Goal: Task Accomplishment & Management: Manage account settings

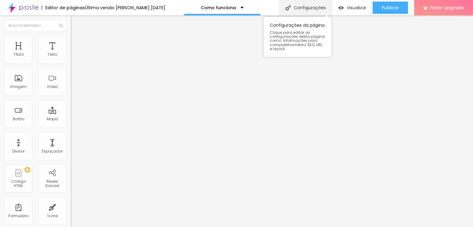
click at [306, 10] on div "Configurações" at bounding box center [305, 7] width 53 height 15
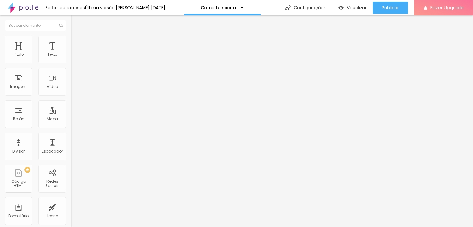
type textarea "Fotógrafos especializados em pets, atende [GEOGRAPHIC_DATA] e [GEOGRAPHIC_DATA]."
type textarea "Fotografia pet; Fotógrafo de pet; Fotógrafo pet; Ensaio fotográfico pet; fotogr…"
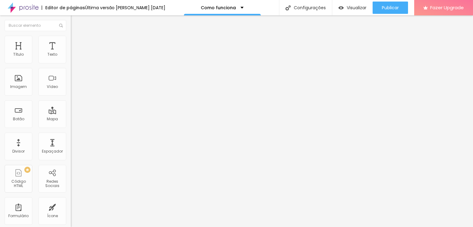
type input "Petvip Fotografia - Fotógrafos especializados em pets em [GEOGRAPHIC_DATA]"
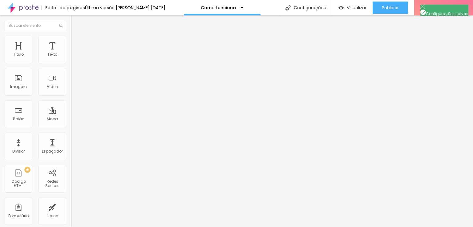
click at [74, 57] on icon "button" at bounding box center [75, 55] width 2 height 2
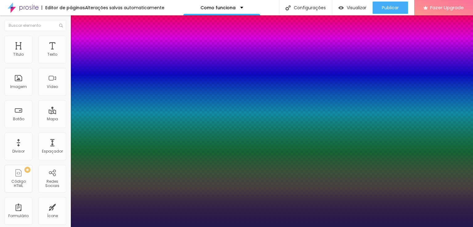
type input "1"
type input "25"
type input "1"
type input "29"
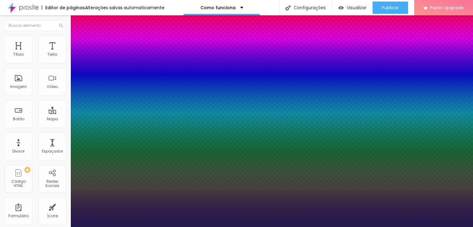
type input "29"
type input "1"
type input "27"
type input "1"
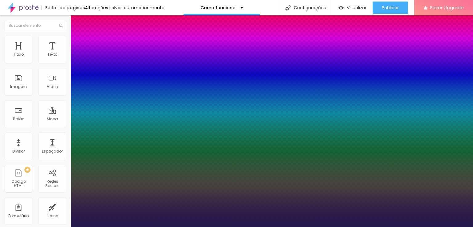
type input "26"
type input "1"
type input "25"
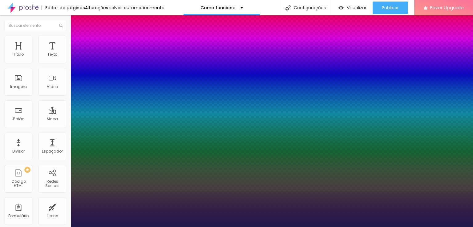
type input "1"
drag, startPoint x: 84, startPoint y: 104, endPoint x: 87, endPoint y: 107, distance: 4.6
type input "25"
type input "1"
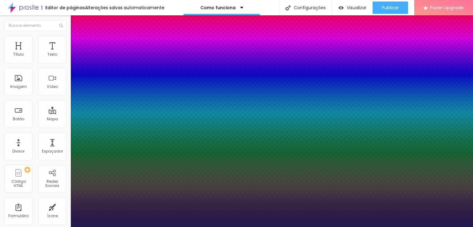
type input "22"
type input "1"
type input "21"
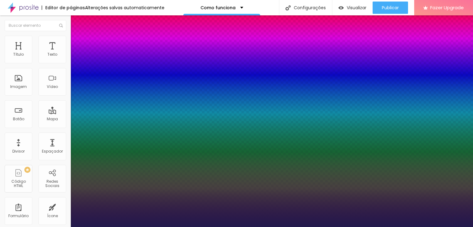
type input "21"
type input "1"
type input "25"
type input "1"
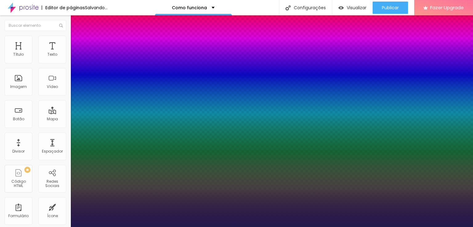
type input "26"
type input "1"
type input "24"
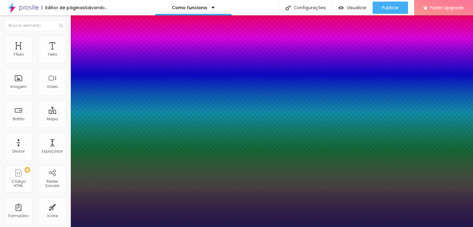
type input "1"
type input "23"
type input "1"
type input "22"
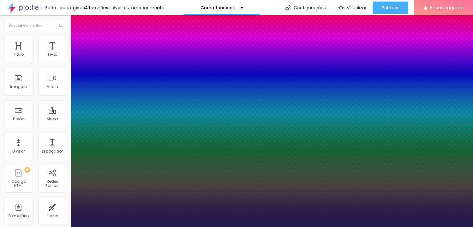
type input "22"
type input "1"
type input "21"
type input "1"
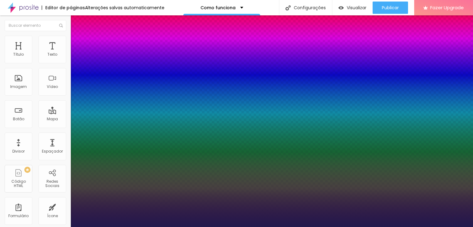
type input "20"
type input "1"
type input "19"
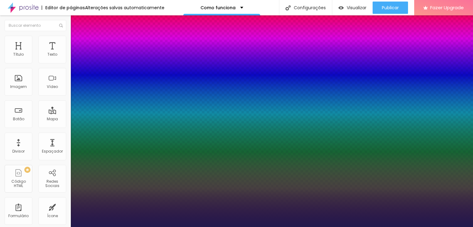
type input "1"
type input "20"
type input "1"
type input "20"
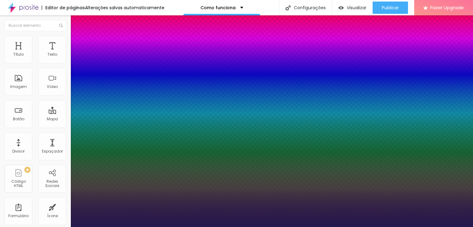
click at [353, 227] on div at bounding box center [236, 227] width 473 height 0
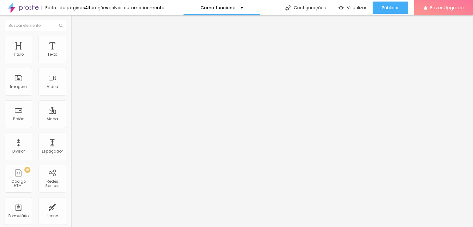
click at [76, 42] on span "Avançado" at bounding box center [86, 39] width 20 height 5
click at [76, 36] on span "Estilo" at bounding box center [81, 33] width 10 height 5
click at [351, 9] on span "Visualizar" at bounding box center [357, 7] width 20 height 5
click at [71, 39] on img at bounding box center [74, 39] width 6 height 6
click at [75, 22] on img "button" at bounding box center [77, 22] width 5 height 5
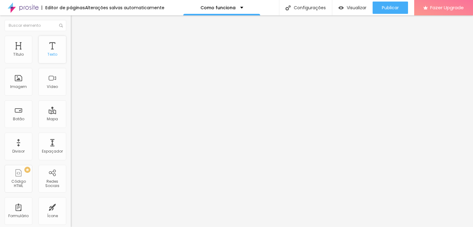
click at [48, 53] on div "Texto" at bounding box center [52, 54] width 10 height 4
click at [71, 39] on li "Avançado" at bounding box center [106, 39] width 71 height 6
click at [76, 36] on span "Estilo" at bounding box center [81, 33] width 10 height 5
click at [71, 41] on li "Avançado" at bounding box center [106, 39] width 71 height 6
drag, startPoint x: 58, startPoint y: 68, endPoint x: 6, endPoint y: 68, distance: 52.3
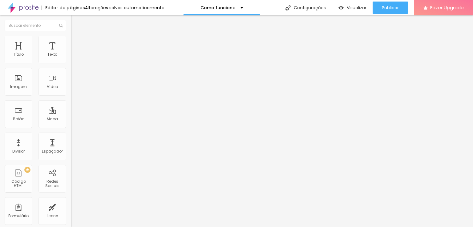
click at [71, 58] on input "QUERO AGENDAR O ENSAIO!" at bounding box center [108, 55] width 74 height 6
type input "Quero sabe mais!"
click at [71, 98] on div "[GEOGRAPHIC_DATA]" at bounding box center [106, 99] width 71 height 21
click at [71, 96] on div "Texto Quero sabe mais! Alinhamento [GEOGRAPHIC_DATA] Link URL [URL][DOMAIN_NAME…" at bounding box center [106, 93] width 71 height 90
click at [76, 42] on span "Estilo" at bounding box center [81, 39] width 10 height 5
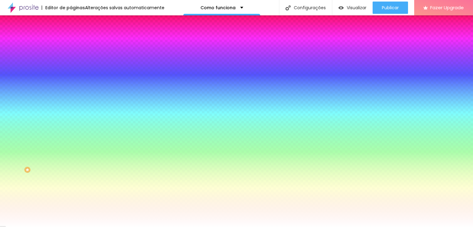
click at [76, 43] on span "Avançado" at bounding box center [86, 45] width 20 height 5
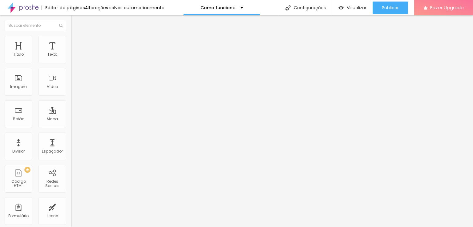
click at [71, 40] on li "Estilo" at bounding box center [106, 39] width 71 height 6
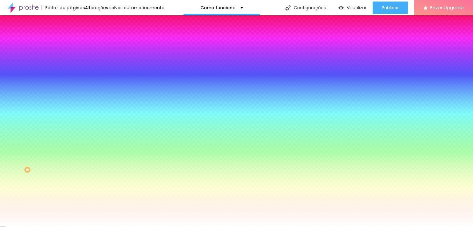
click at [71, 36] on li "Conteúdo" at bounding box center [106, 33] width 71 height 6
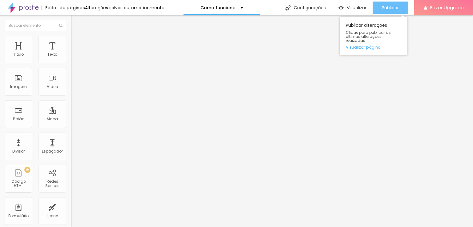
click at [387, 9] on span "Publicar" at bounding box center [390, 7] width 17 height 5
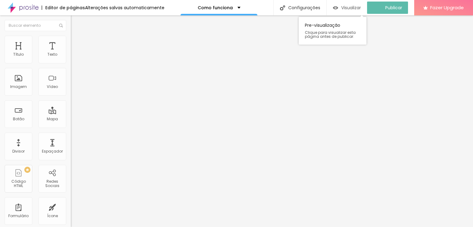
click at [357, 9] on span "Visualizar" at bounding box center [351, 7] width 20 height 5
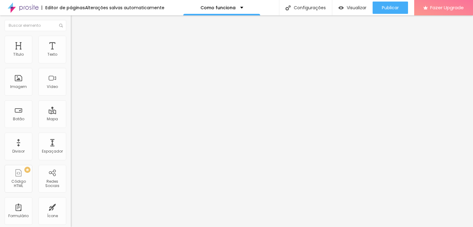
click at [71, 67] on span "Titulo 4" at bounding box center [79, 64] width 16 height 6
click at [71, 53] on span "Titulo 1" at bounding box center [81, 48] width 20 height 9
type input "39"
type input "27"
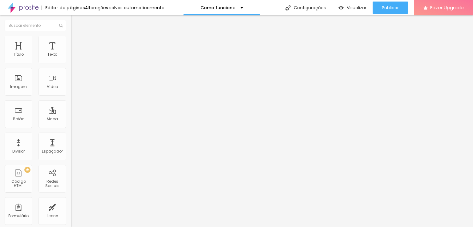
type input "27"
type input "28"
type input "29"
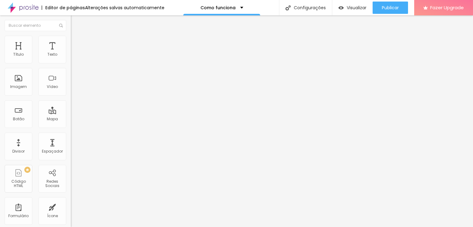
type input "31"
type input "33"
type input "36"
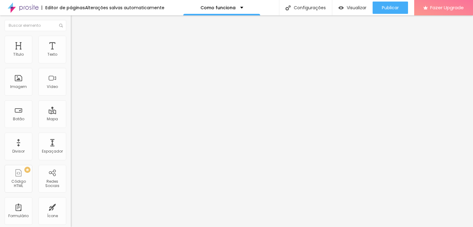
type input "36"
drag, startPoint x: 26, startPoint y: 129, endPoint x: 24, endPoint y: 132, distance: 3.7
type input "36"
click at [71, 145] on input "range" at bounding box center [91, 147] width 40 height 5
type input "32"
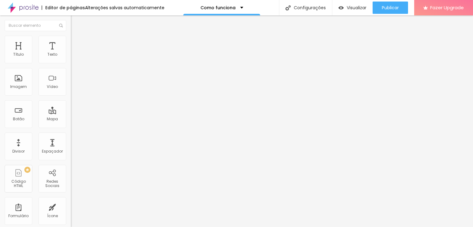
type input "32"
type input "29"
type input "30"
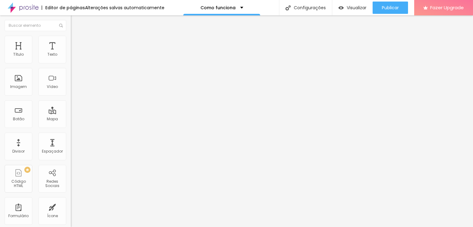
type input "32"
type input "33"
type input "34"
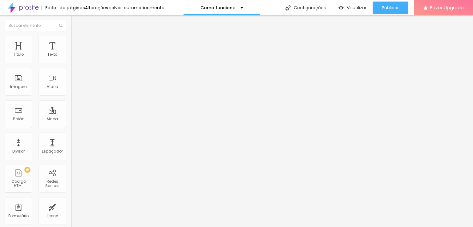
type input "34"
type input "36"
click at [71, 145] on input "range" at bounding box center [91, 147] width 40 height 5
click at [75, 24] on img "button" at bounding box center [77, 22] width 5 height 5
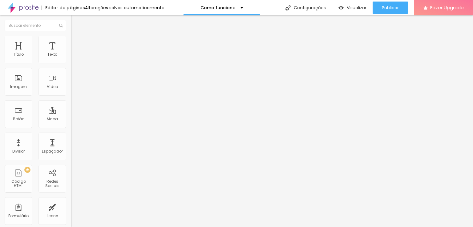
click at [71, 40] on li "Estilo" at bounding box center [106, 39] width 71 height 6
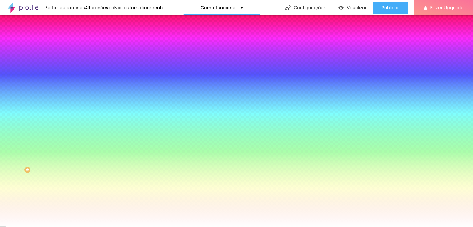
click at [71, 36] on li "Conteúdo" at bounding box center [106, 33] width 71 height 6
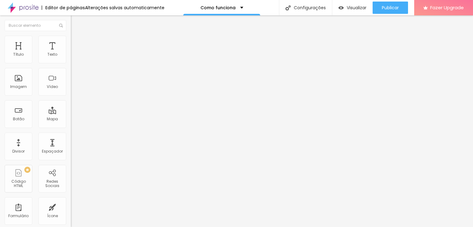
click at [75, 22] on img "button" at bounding box center [77, 22] width 5 height 5
click at [71, 59] on button "button" at bounding box center [75, 56] width 9 height 6
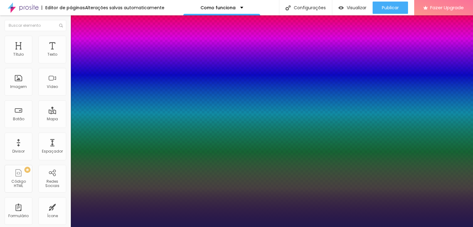
type input "1"
type input "18"
type input "1"
type input "19"
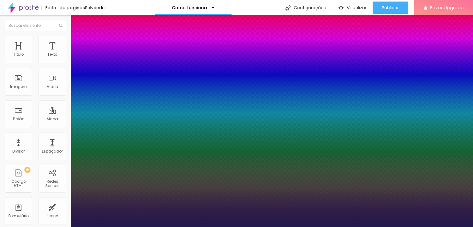
type input "19"
type input "1"
type input "24"
type input "1"
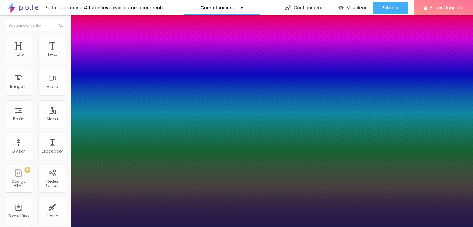
drag, startPoint x: 83, startPoint y: 106, endPoint x: 87, endPoint y: 110, distance: 6.5
type input "24"
type input "1"
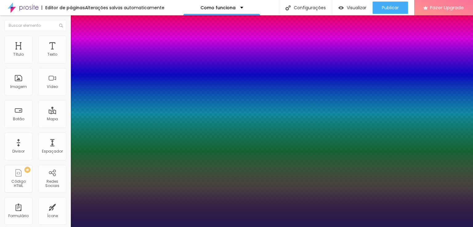
select select "AmaticaSC"
type input "1"
click at [207, 227] on div at bounding box center [236, 227] width 473 height 0
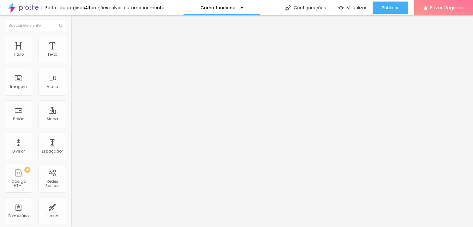
click at [71, 59] on button "button" at bounding box center [75, 56] width 9 height 6
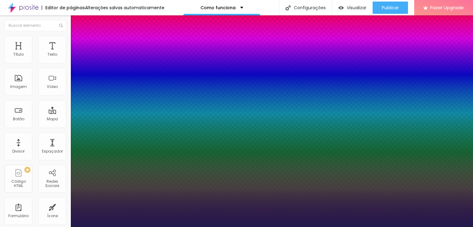
type input "1"
type input "26"
type input "1"
type input "27"
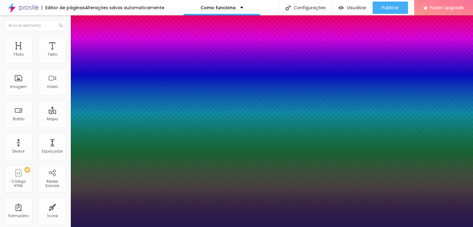
type input "27"
type input "1"
type input "28"
type input "1"
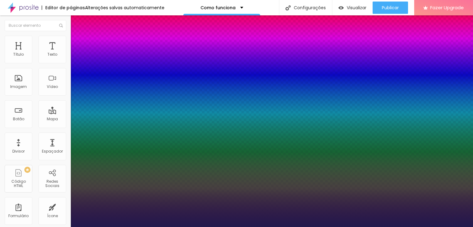
type input "29"
type input "1"
type input "29"
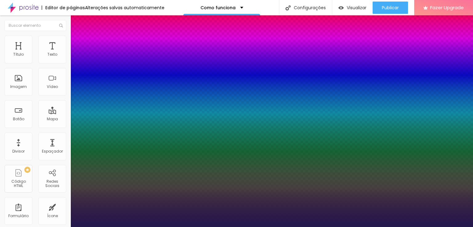
type input "1"
click at [180, 227] on div at bounding box center [236, 227] width 473 height 0
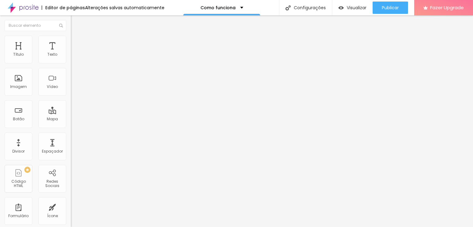
click at [76, 55] on icon "button" at bounding box center [76, 54] width 1 height 1
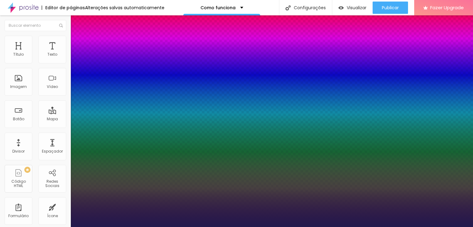
type input "1"
select select "Arvo"
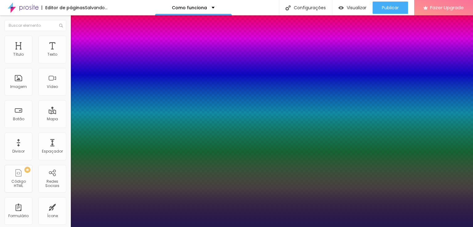
type input "1"
select select "BreeSerif"
type input "1"
click at [248, 227] on div at bounding box center [236, 227] width 473 height 0
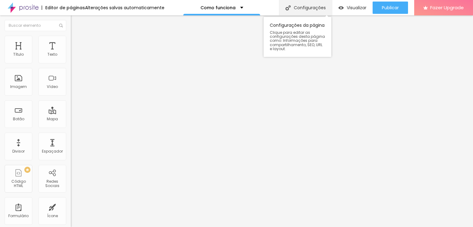
click at [305, 9] on div "Configurações" at bounding box center [305, 7] width 53 height 15
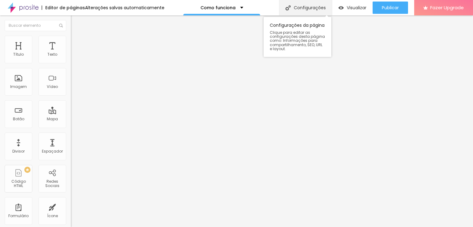
click at [308, 9] on div "Configurações" at bounding box center [305, 7] width 53 height 15
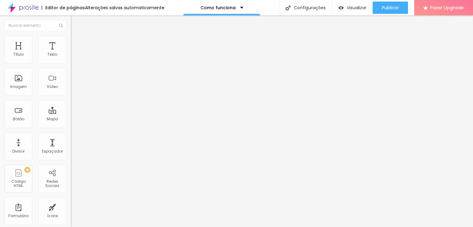
click at [71, 74] on span "Sólido" at bounding box center [77, 71] width 12 height 5
click at [71, 84] on span "Pontilhado" at bounding box center [81, 81] width 20 height 5
click at [71, 88] on span "Serrilhado" at bounding box center [80, 85] width 19 height 5
click at [71, 91] on span "Duplo" at bounding box center [76, 88] width 11 height 5
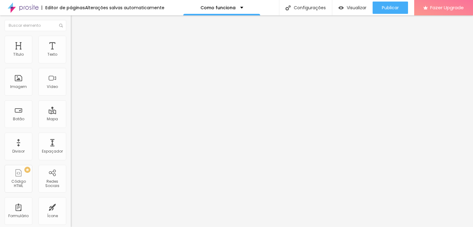
click at [71, 99] on span "Estrela" at bounding box center [77, 96] width 12 height 5
click at [71, 93] on span "Pata de cachorro" at bounding box center [87, 90] width 33 height 5
click at [71, 72] on span "Sólido" at bounding box center [77, 71] width 12 height 5
click at [71, 95] on span "Pata de cachorro" at bounding box center [87, 92] width 33 height 5
click at [357, 10] on div "Visualizar" at bounding box center [352, 8] width 28 height 12
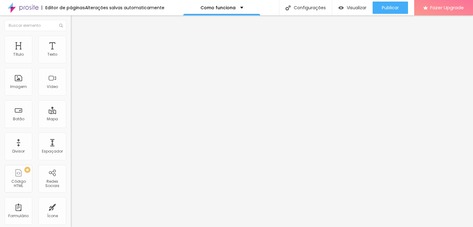
click at [71, 72] on span "Pata de cachorro" at bounding box center [87, 71] width 33 height 5
click at [71, 78] on span "Sólido" at bounding box center [77, 75] width 12 height 5
click at [71, 74] on span "Pata de cachorro" at bounding box center [87, 71] width 33 height 5
click at [71, 78] on span "Sólido" at bounding box center [77, 75] width 12 height 5
click at [71, 39] on li "Estilo" at bounding box center [106, 39] width 71 height 6
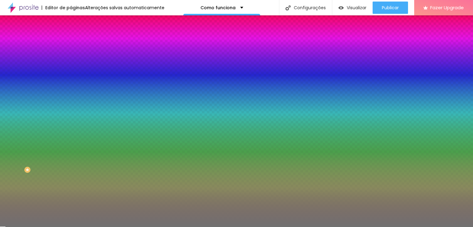
type input "45"
type input "40"
type input "39"
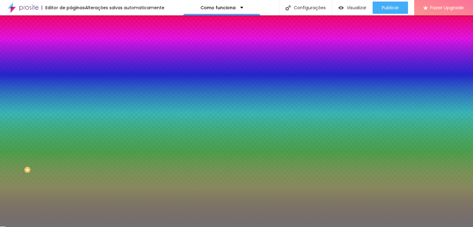
type input "39"
type input "38"
type input "39"
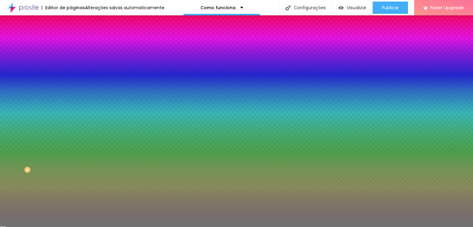
type input "40"
type input "41"
type input "42"
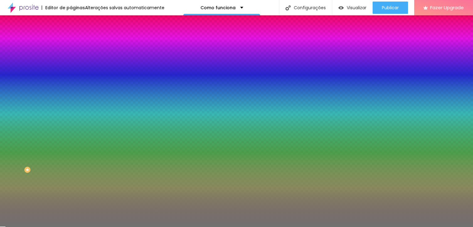
type input "42"
type input "43"
type input "44"
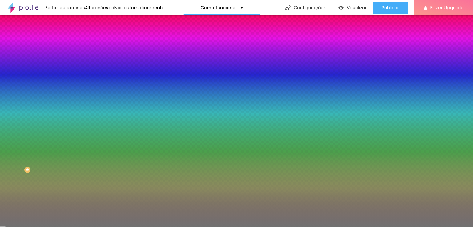
type input "45"
type input "46"
type input "47"
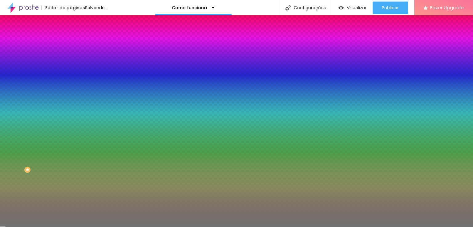
type input "47"
type input "48"
type input "49"
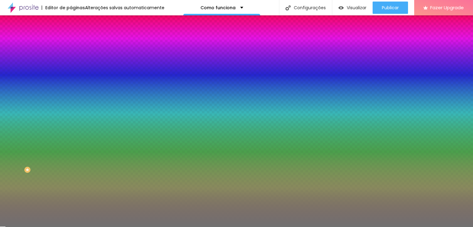
type input "50"
drag, startPoint x: 30, startPoint y: 80, endPoint x: 32, endPoint y: 85, distance: 5.3
click at [71, 80] on input "range" at bounding box center [91, 77] width 40 height 5
type input "9"
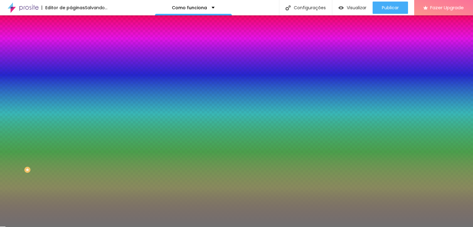
type input "9"
type input "8"
type input "7"
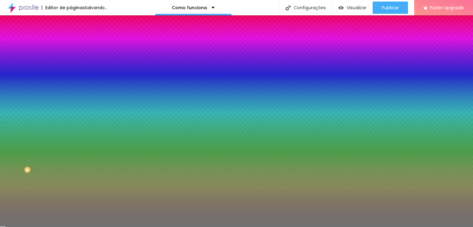
type input "6"
type input "5"
drag, startPoint x: 28, startPoint y: 97, endPoint x: 16, endPoint y: 97, distance: 12.6
type input "5"
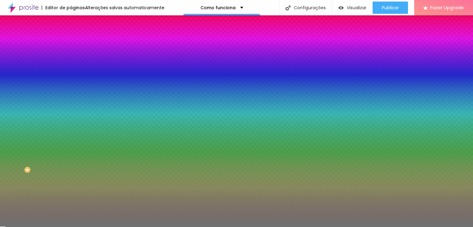
click at [71, 96] on input "range" at bounding box center [91, 93] width 40 height 5
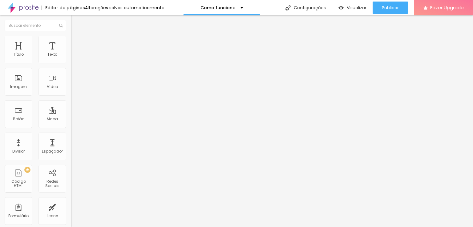
click at [76, 42] on span "Estilo" at bounding box center [81, 39] width 10 height 5
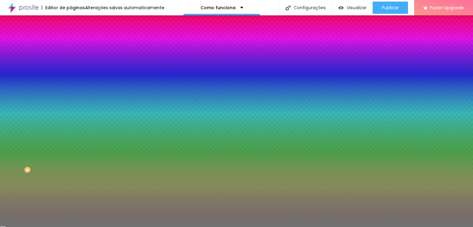
type input "9"
type input "8"
type input "7"
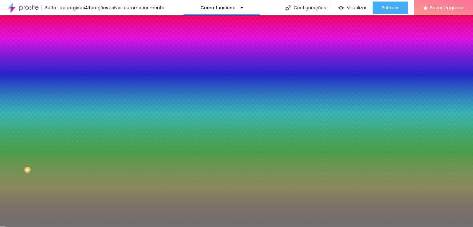
type input "7"
type input "6"
type input "5"
drag, startPoint x: 29, startPoint y: 98, endPoint x: 17, endPoint y: 97, distance: 12.0
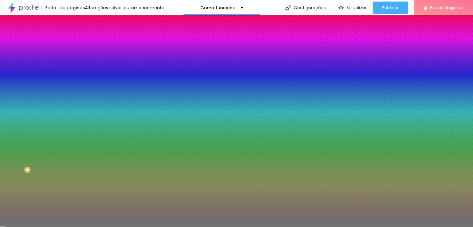
type input "5"
click at [71, 96] on input "range" at bounding box center [91, 93] width 40 height 5
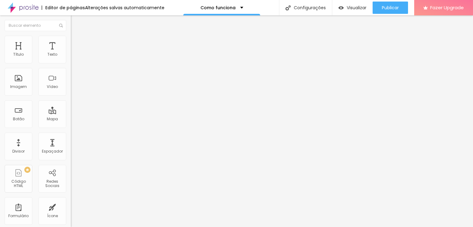
click at [75, 25] on img "button" at bounding box center [77, 22] width 5 height 5
click at [46, 181] on div "Redes Sociais" at bounding box center [52, 183] width 24 height 9
click at [73, 57] on icon "button" at bounding box center [75, 56] width 4 height 4
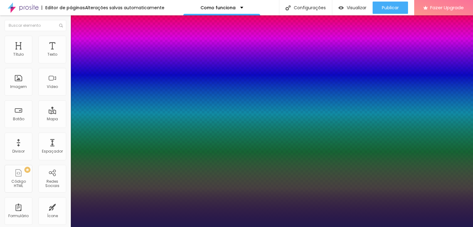
type input "1"
select select "Poppins"
type input "1"
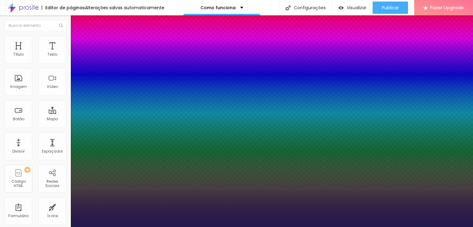
type input "18"
type input "1"
type input "20"
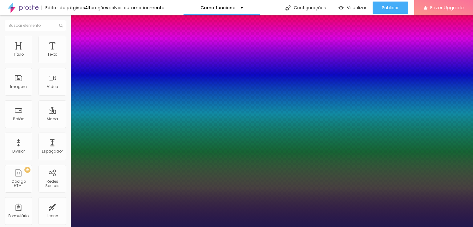
type input "1"
type input "17"
type input "1"
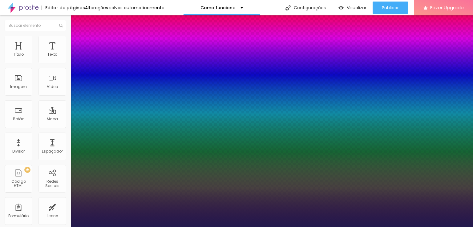
type input "16"
type input "1"
type input "17"
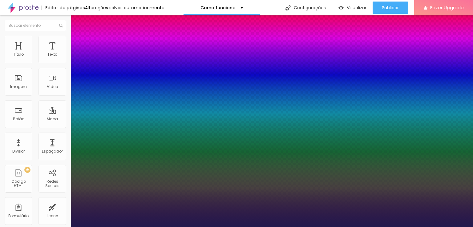
type input "1"
type input "18"
type input "1"
type input "18"
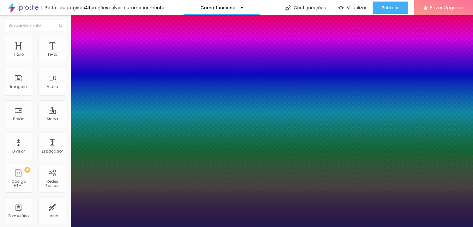
click at [240, 227] on div at bounding box center [236, 227] width 473 height 0
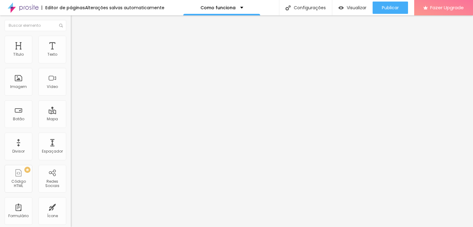
click at [74, 57] on icon "button" at bounding box center [75, 55] width 2 height 2
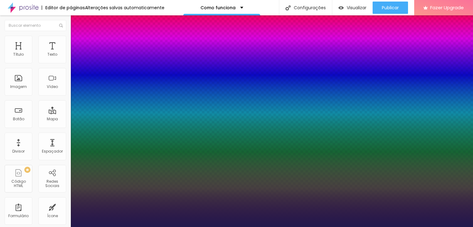
type input "1"
select select "Chivo"
type input "1"
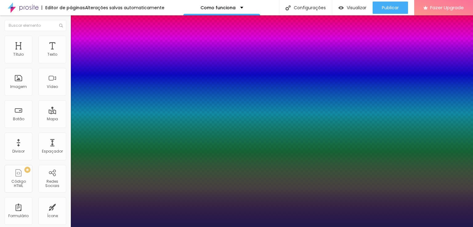
select select "Montserrat"
type input "1"
click at [180, 227] on div at bounding box center [236, 227] width 473 height 0
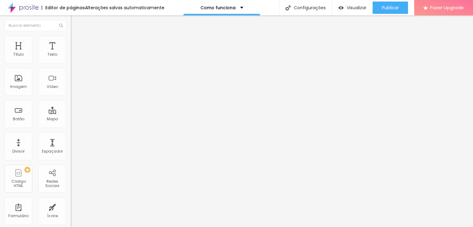
click at [76, 42] on span "Estilo" at bounding box center [81, 39] width 10 height 5
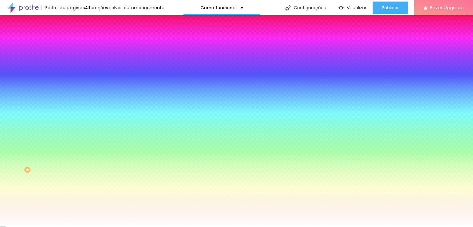
click at [76, 43] on span "Avançado" at bounding box center [86, 45] width 20 height 5
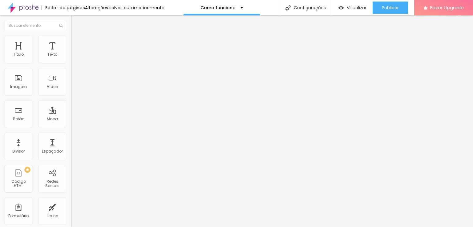
click at [76, 36] on span "Conteúdo" at bounding box center [85, 33] width 19 height 5
click at [76, 42] on span "Estilo" at bounding box center [81, 39] width 10 height 5
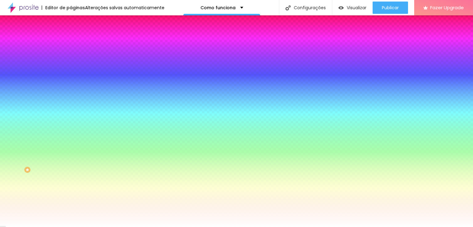
click at [71, 78] on button "button" at bounding box center [75, 78] width 9 height 6
type input "19"
drag, startPoint x: 99, startPoint y: 119, endPoint x: 106, endPoint y: 122, distance: 8.0
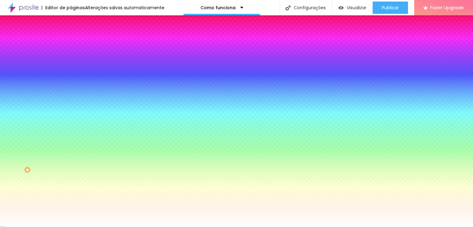
click at [14, 227] on div at bounding box center [236, 227] width 473 height 0
click at [73, 94] on icon "button" at bounding box center [75, 96] width 4 height 4
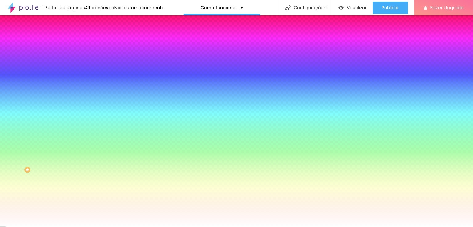
click at [17, 227] on div at bounding box center [236, 227] width 473 height 0
click at [76, 36] on span "Conteúdo" at bounding box center [85, 33] width 19 height 5
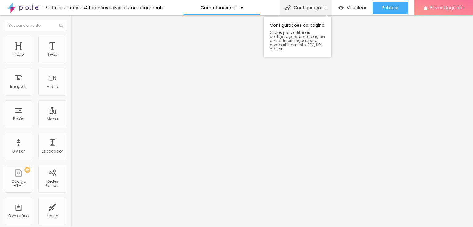
click at [316, 8] on div "Configurações" at bounding box center [305, 7] width 53 height 15
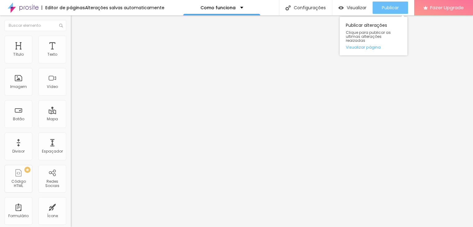
click at [389, 9] on span "Publicar" at bounding box center [390, 7] width 17 height 5
click at [392, 5] on span "Publicar" at bounding box center [390, 7] width 17 height 5
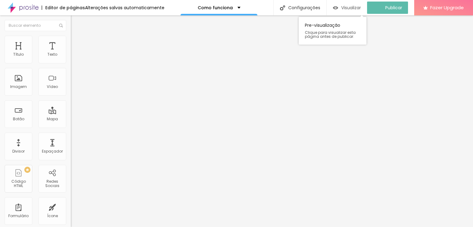
click at [356, 7] on span "Visualizar" at bounding box center [351, 7] width 20 height 5
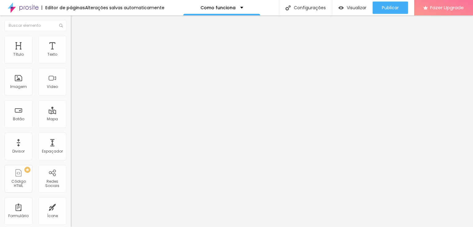
click at [71, 25] on button "Editar Texto" at bounding box center [106, 22] width 71 height 14
click at [348, 7] on span "Visualizar" at bounding box center [357, 7] width 20 height 5
